Goal: Task Accomplishment & Management: Use online tool/utility

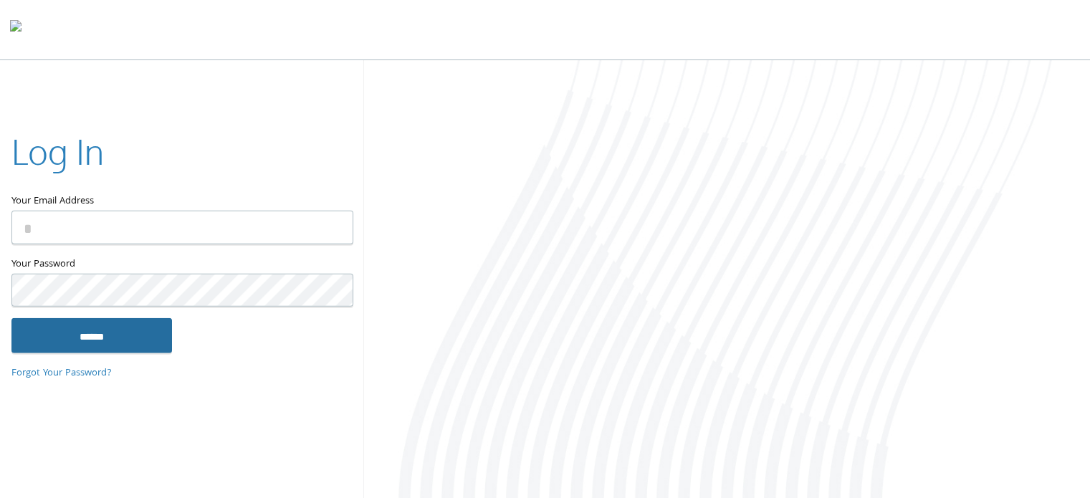
type input "**********"
click at [54, 340] on input "******" at bounding box center [91, 335] width 160 height 34
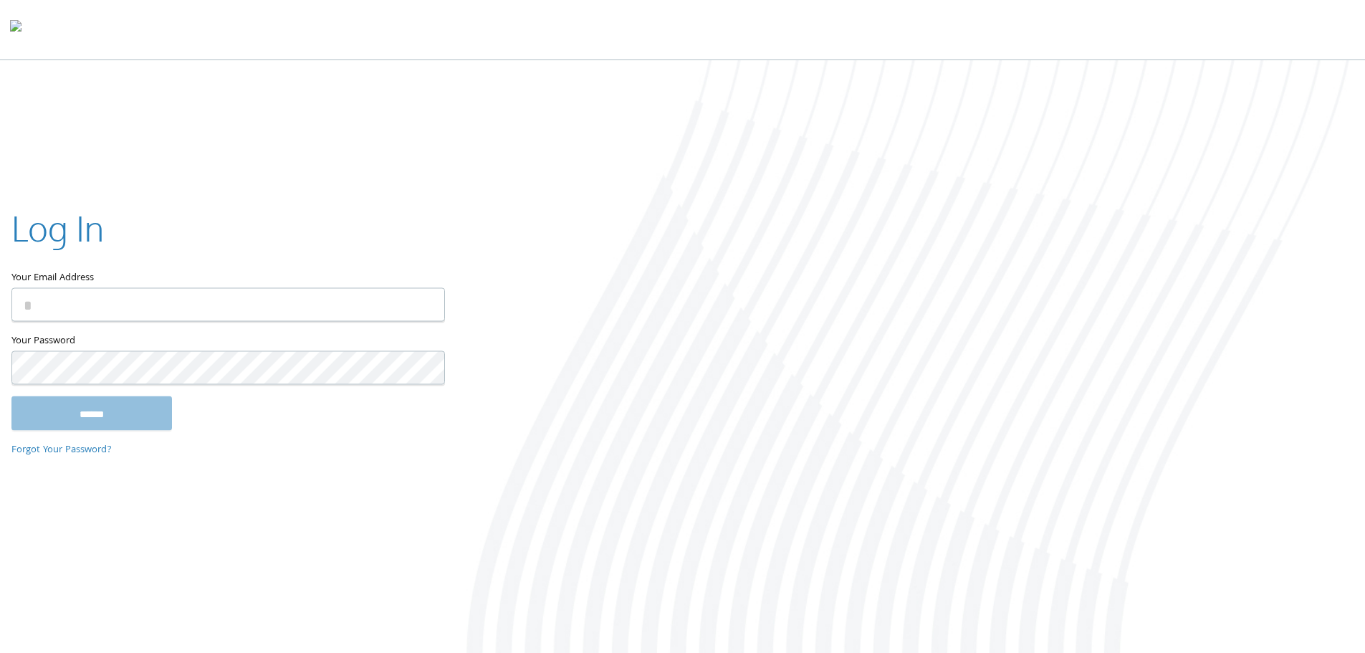
type input "**********"
click at [119, 410] on input "******" at bounding box center [91, 412] width 160 height 34
